Goal: Navigation & Orientation: Find specific page/section

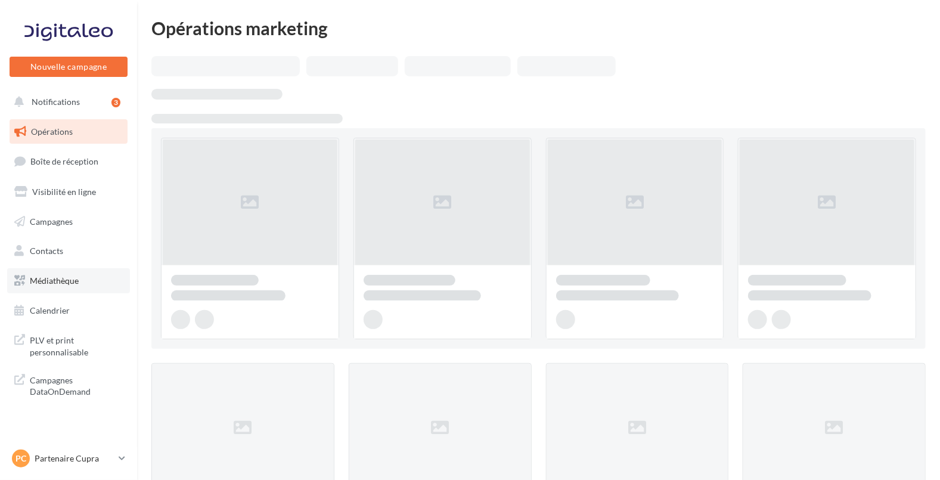
click at [57, 274] on link "Médiathèque" at bounding box center [68, 280] width 123 height 25
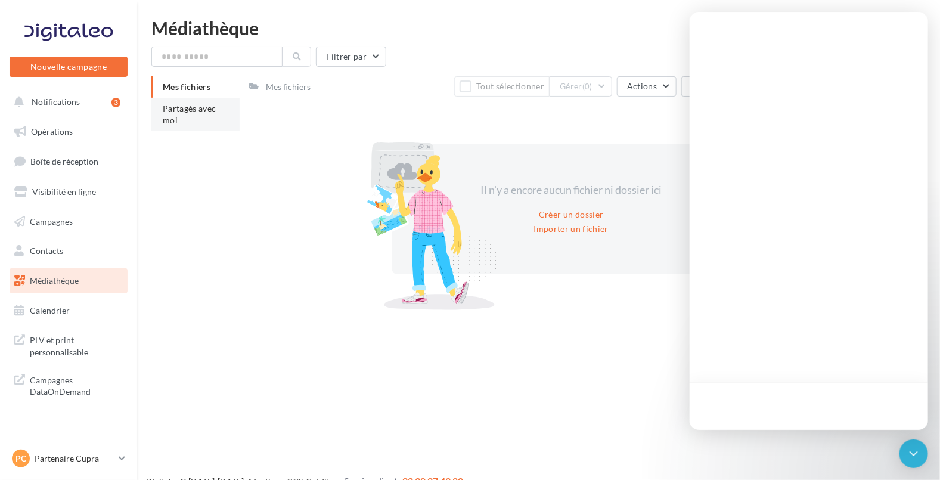
click at [180, 111] on span "Partagés avec moi" at bounding box center [190, 114] width 54 height 22
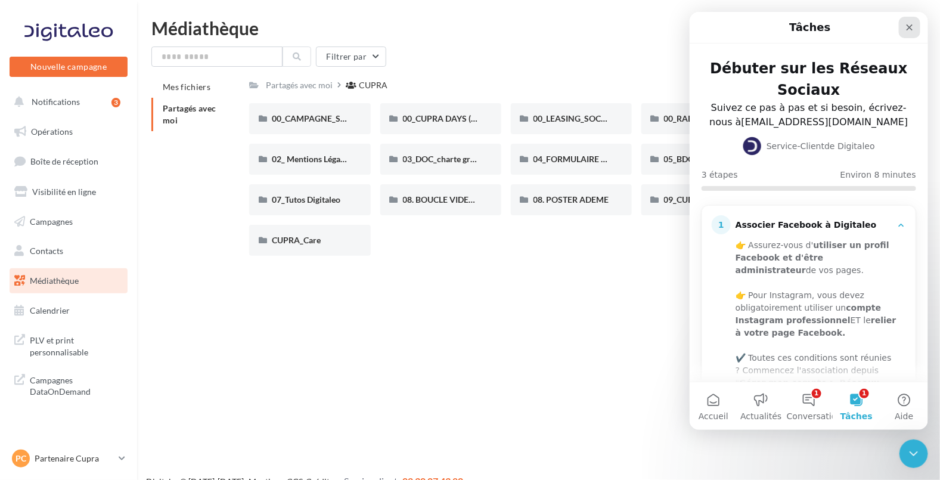
click at [907, 25] on icon "Fermer" at bounding box center [909, 27] width 7 height 7
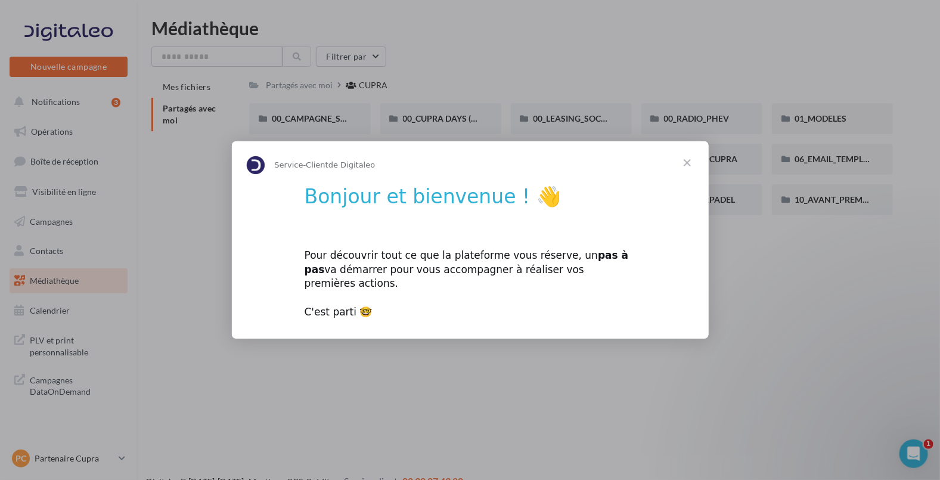
click at [690, 167] on span "Fermer" at bounding box center [687, 162] width 43 height 43
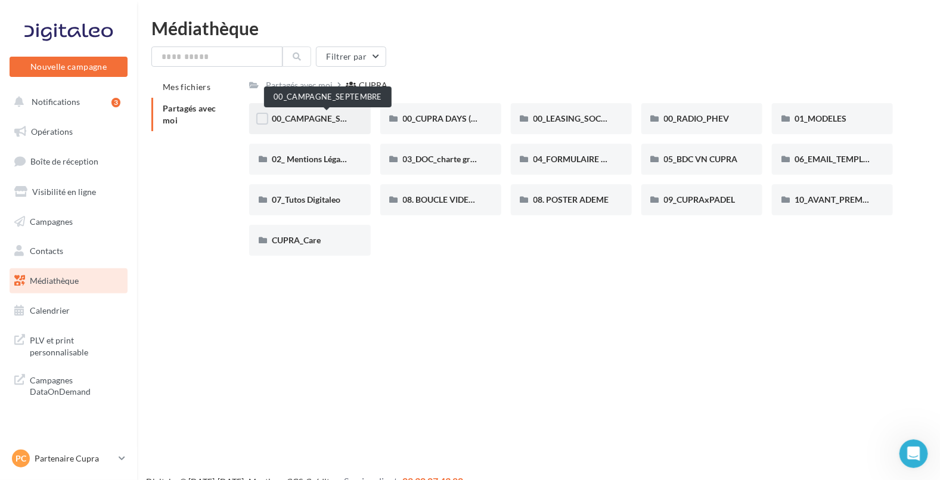
click at [296, 119] on span "00_CAMPAGNE_SEPTEMBRE" at bounding box center [327, 118] width 111 height 10
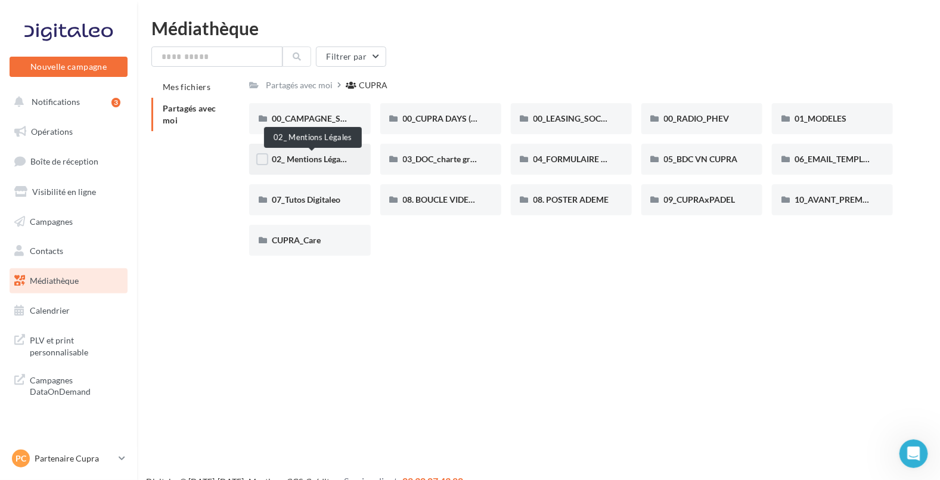
click at [287, 157] on span "02_ Mentions Légales" at bounding box center [311, 159] width 79 height 10
